Goal: Task Accomplishment & Management: Manage account settings

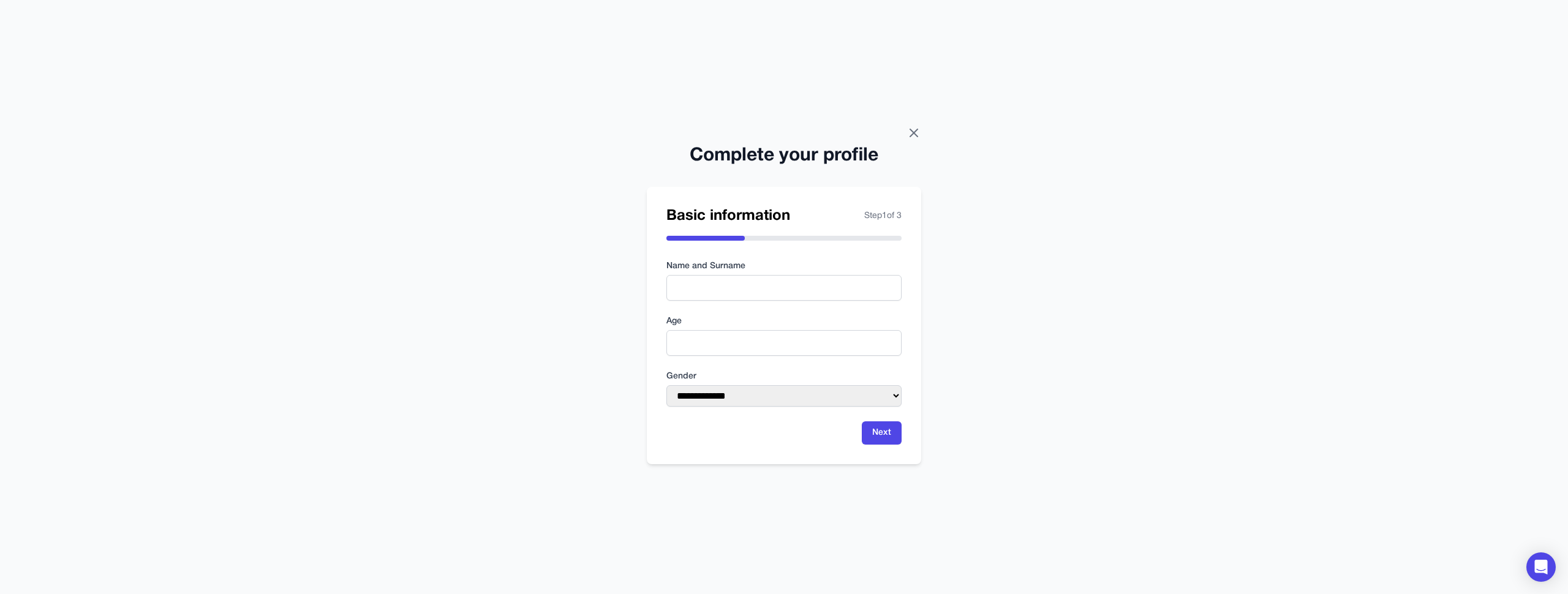
click at [910, 135] on icon at bounding box center [913, 133] width 7 height 7
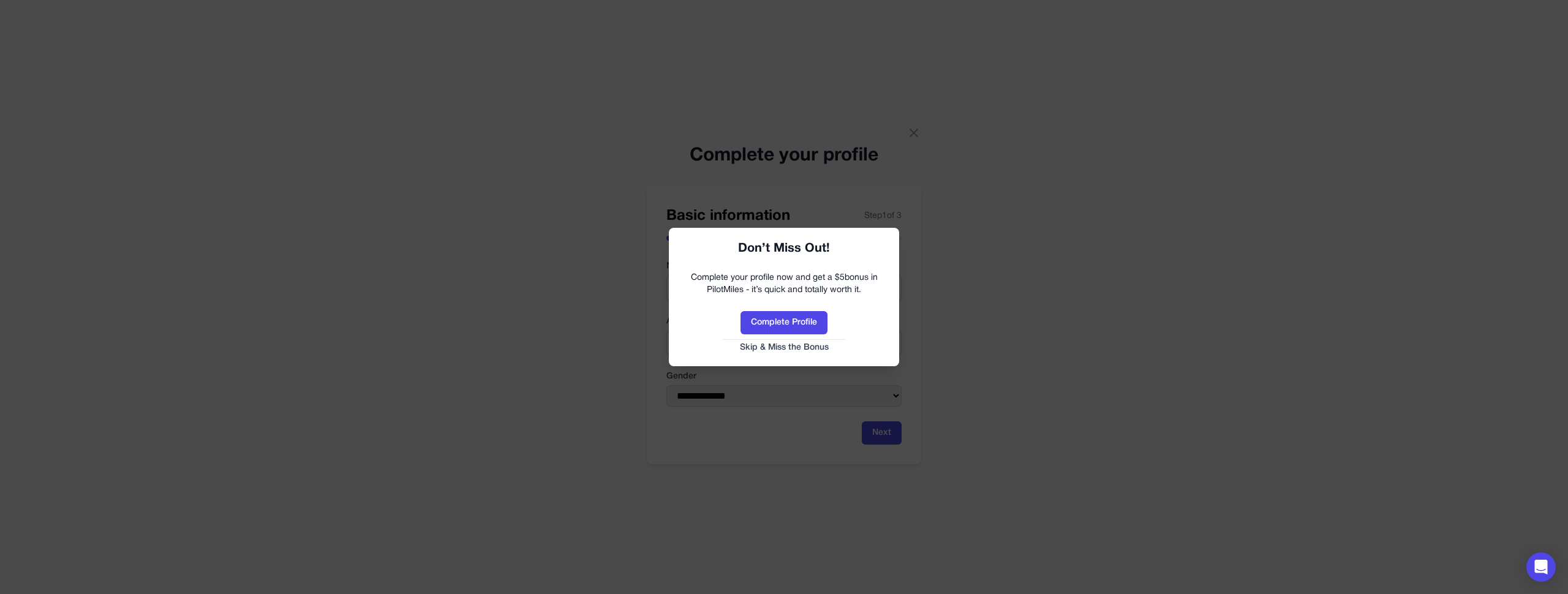
click at [786, 347] on link "Skip & Miss the Bonus" at bounding box center [784, 348] width 206 height 12
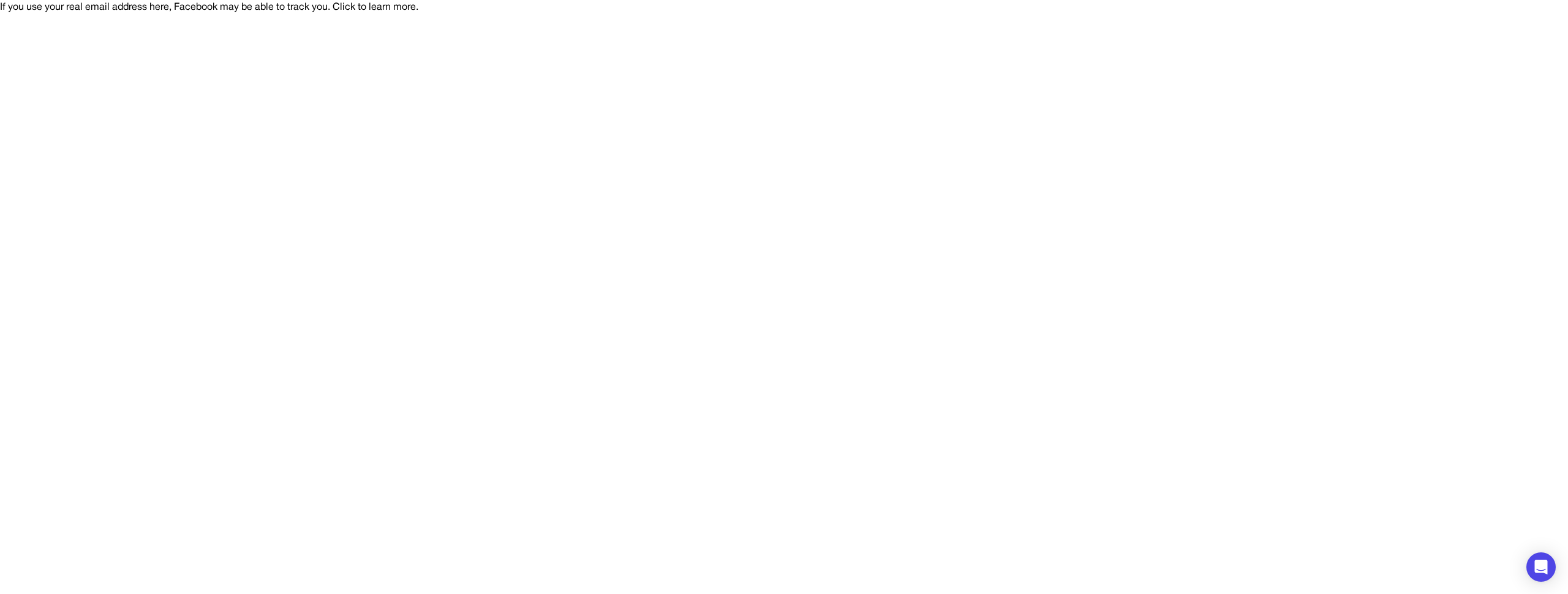
click at [998, 15] on div "If you use your real email address here, Facebook may be able to track you. Cli…" at bounding box center [784, 7] width 1568 height 15
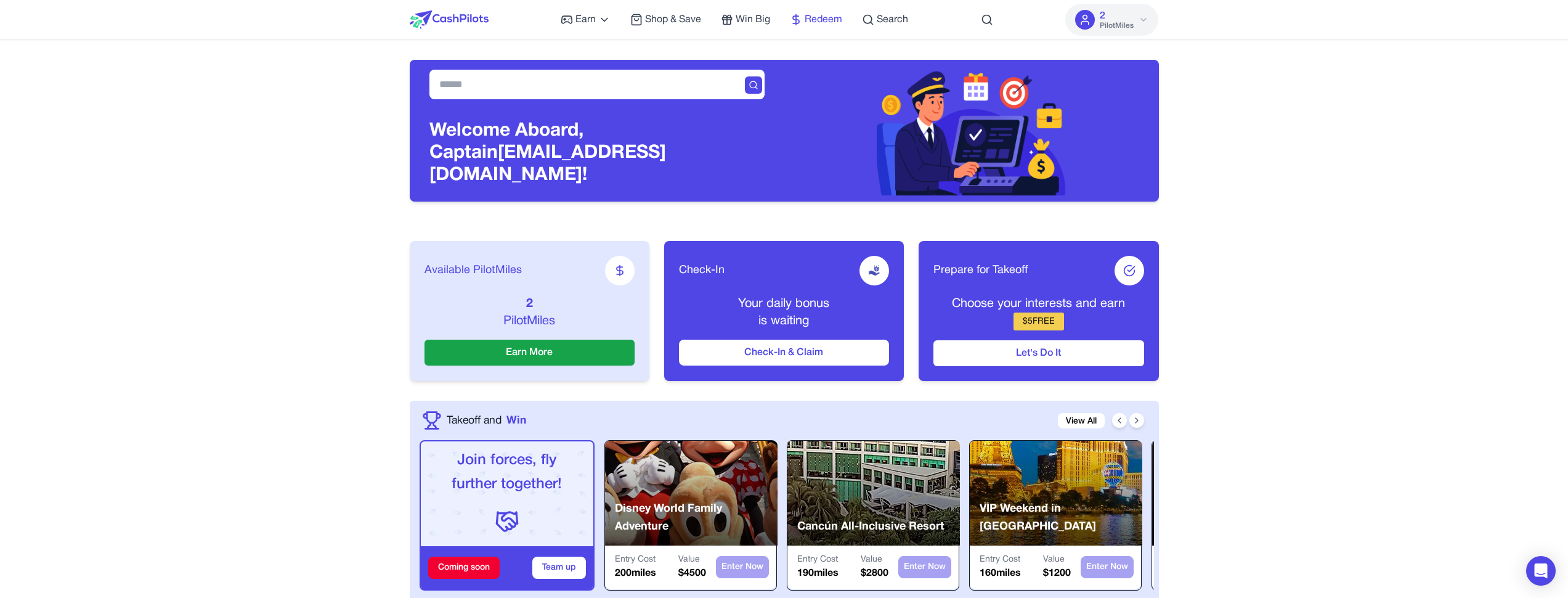
click at [801, 17] on icon at bounding box center [796, 19] width 12 height 12
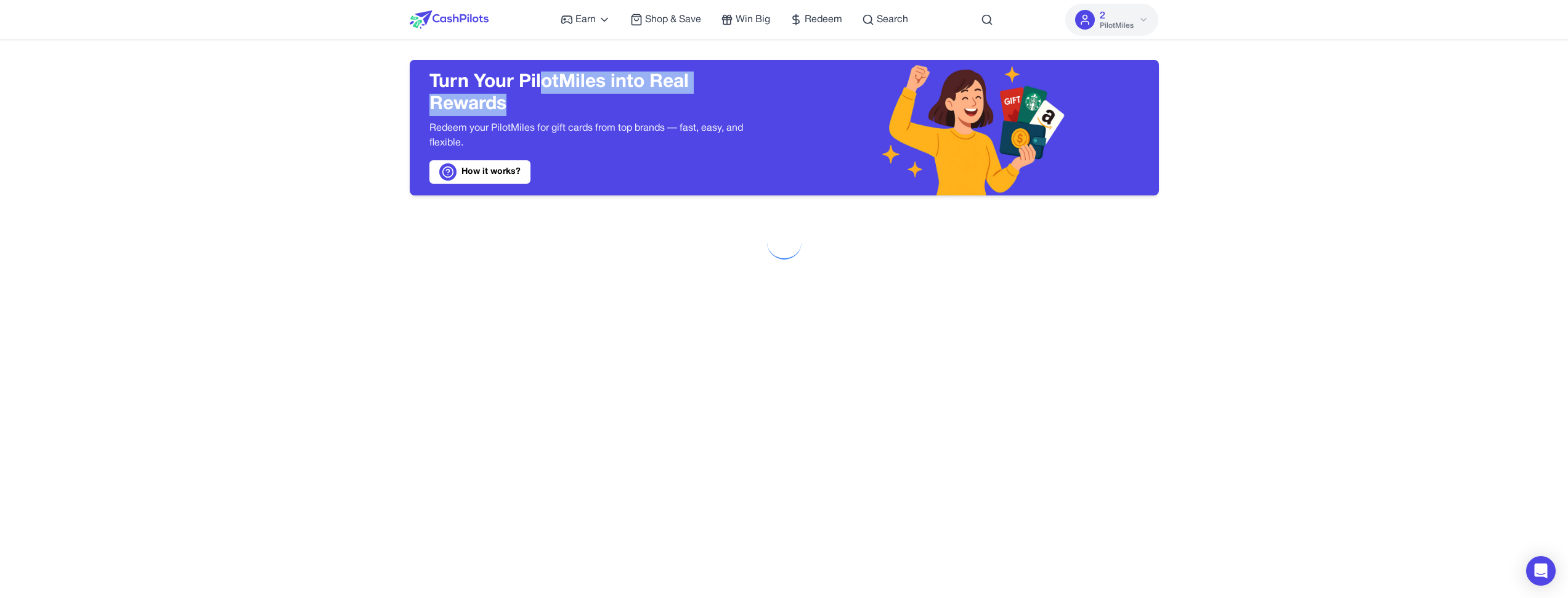
drag, startPoint x: 540, startPoint y: 85, endPoint x: 506, endPoint y: 113, distance: 44.0
click at [506, 113] on h3 "Turn Your PilotMiles into Real Rewards" at bounding box center [597, 94] width 336 height 45
click at [1135, 19] on button "2 PilotMiles" at bounding box center [1112, 19] width 93 height 32
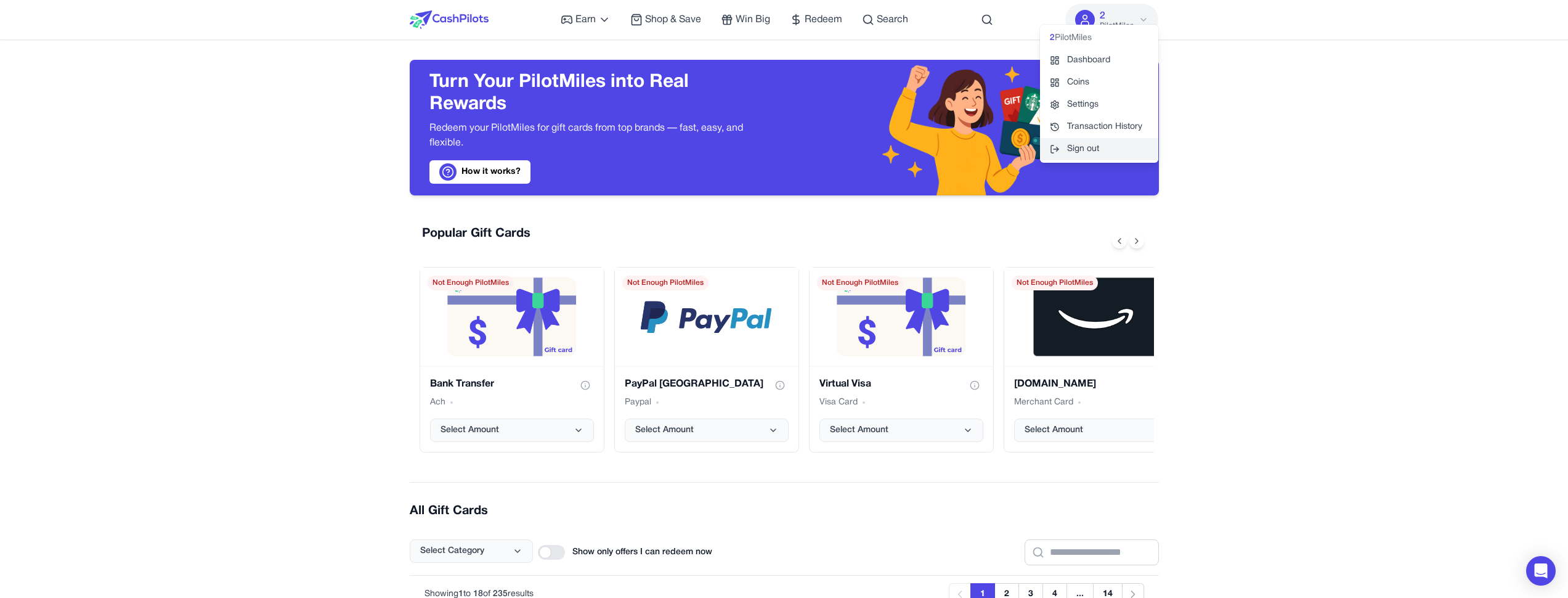
click at [1086, 152] on button "Sign out" at bounding box center [1099, 149] width 119 height 22
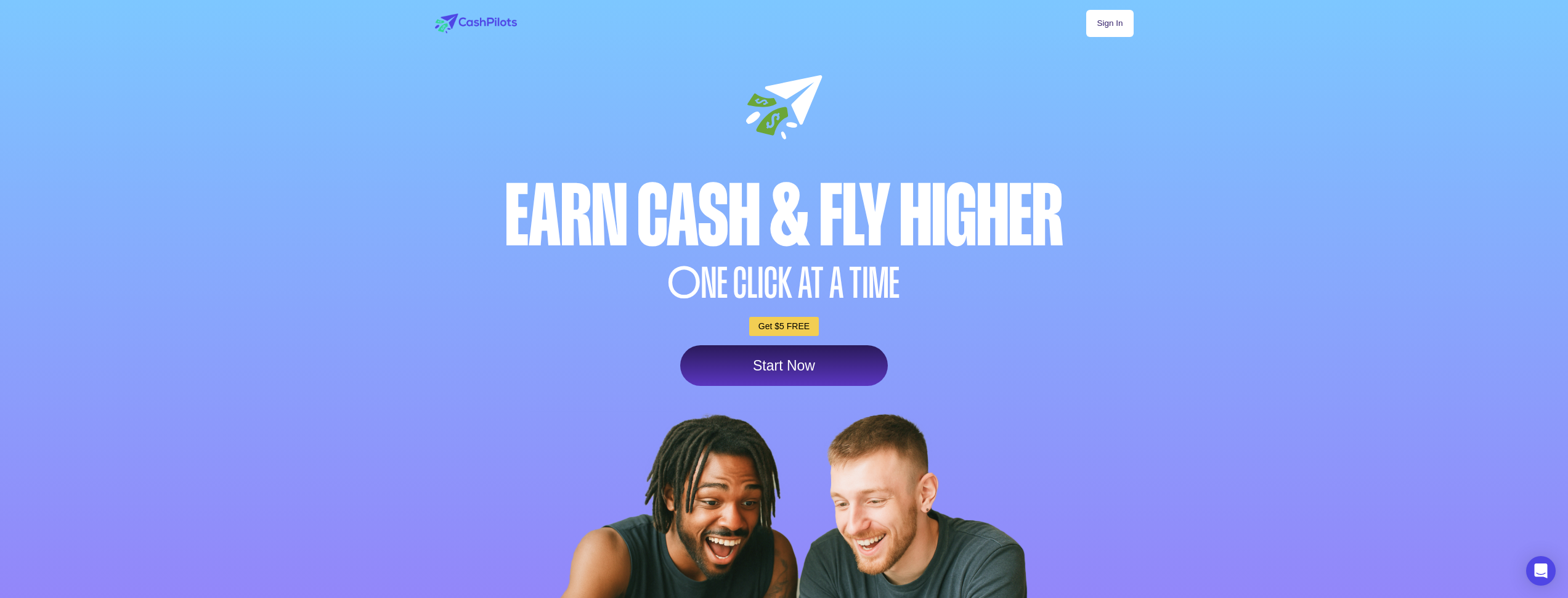
click at [1130, 39] on div "Sign In Earn Cash & Fly higher O NE CLICK AT A TIME Get $5 FREE Start Now" at bounding box center [784, 374] width 727 height 748
click at [1127, 27] on link "Sign In" at bounding box center [1110, 23] width 47 height 27
